Goal: Check status: Check status

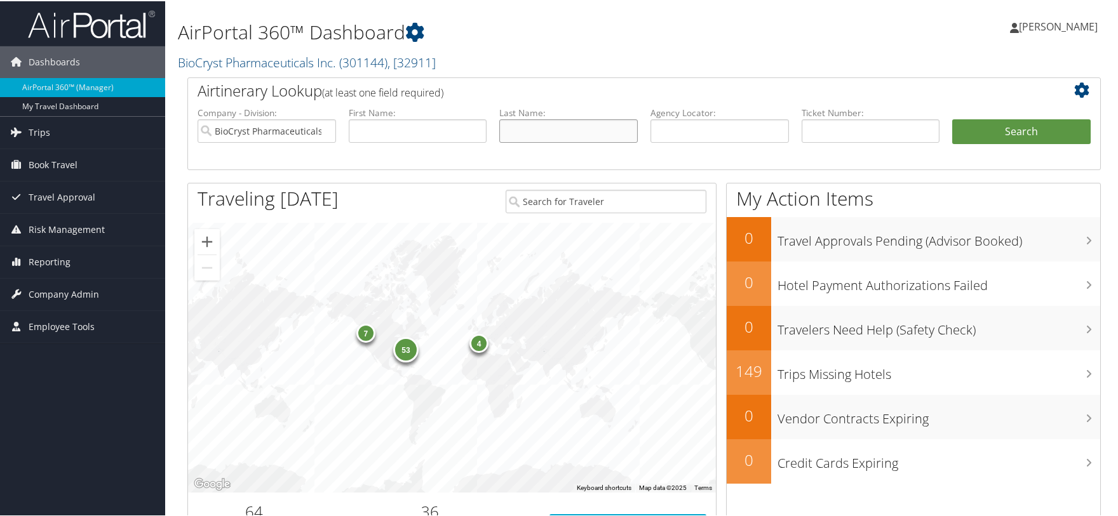
click at [565, 126] on input "text" at bounding box center [568, 130] width 138 height 24
type input "caldwell"
click at [952, 118] on button "Search" at bounding box center [1021, 130] width 138 height 25
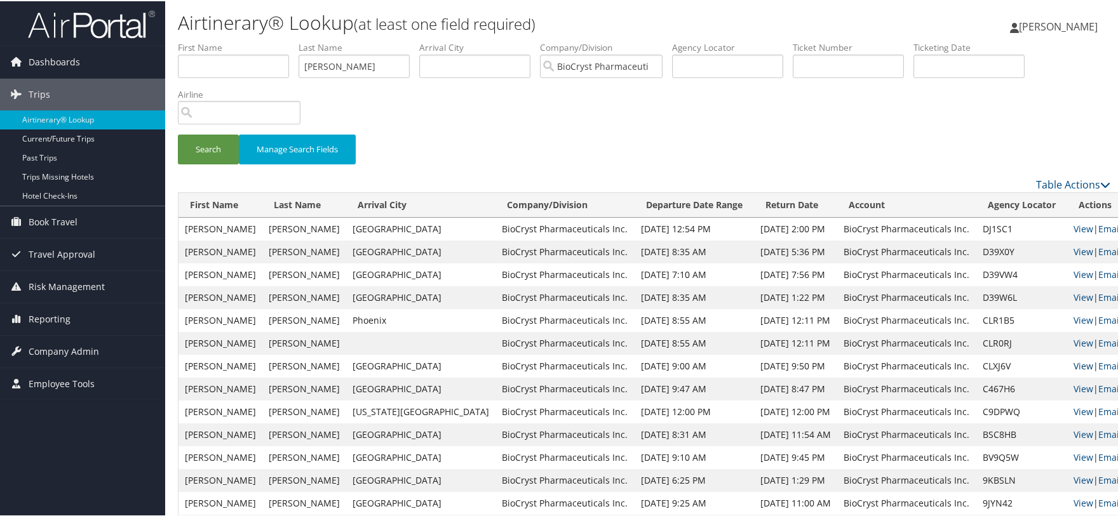
click at [1073, 361] on link "View" at bounding box center [1083, 365] width 20 height 12
click at [1073, 366] on link "View" at bounding box center [1083, 365] width 20 height 12
click at [1073, 344] on link "View" at bounding box center [1083, 342] width 20 height 12
click at [1073, 386] on link "View" at bounding box center [1083, 388] width 20 height 12
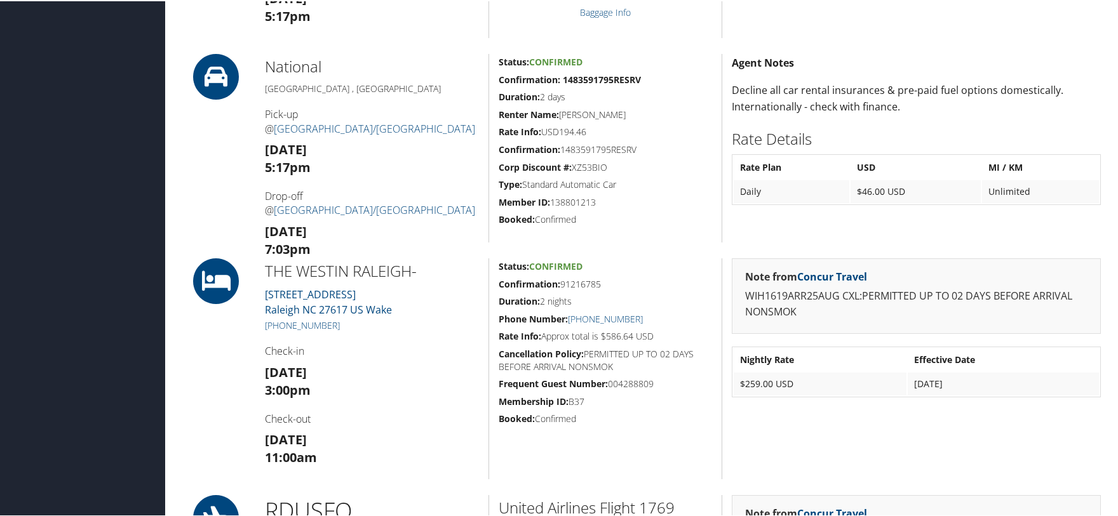
scroll to position [618, 0]
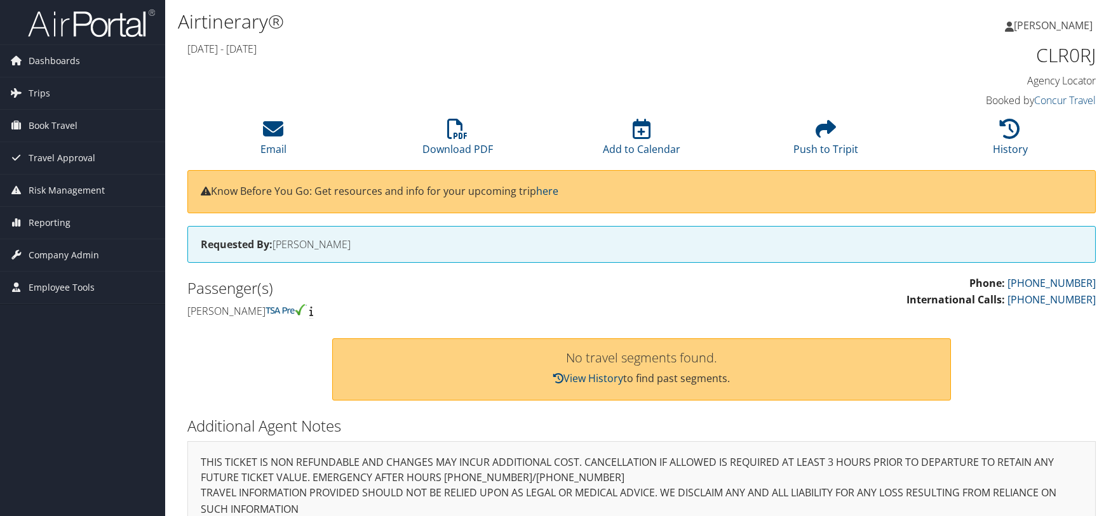
scroll to position [28, 0]
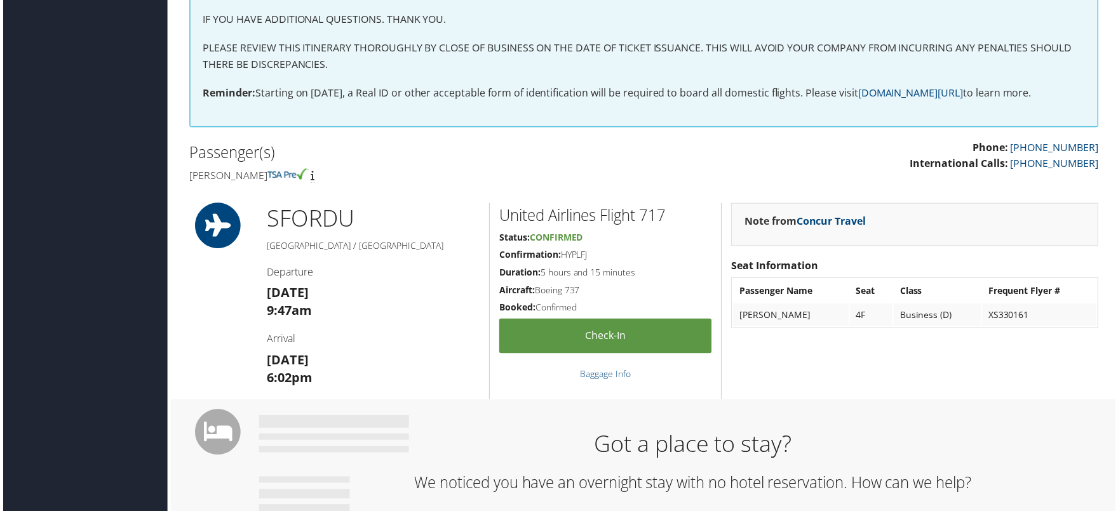
scroll to position [508, 0]
